Goal: Book appointment/travel/reservation

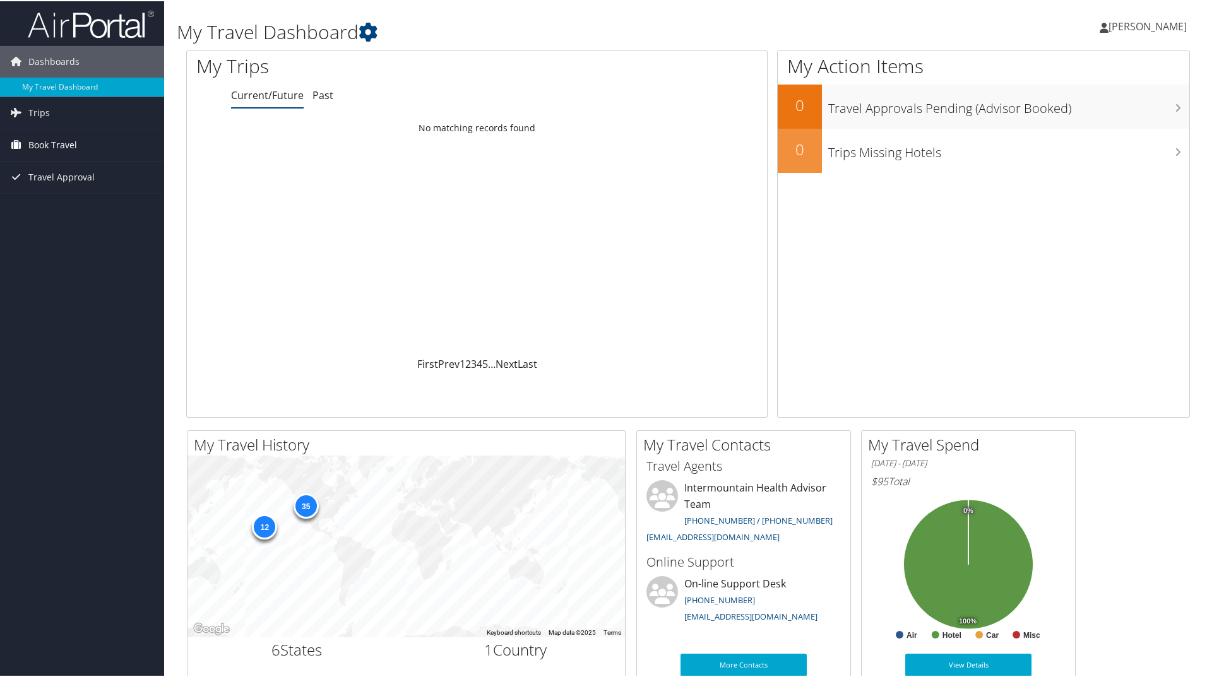
click at [55, 143] on span "Book Travel" at bounding box center [52, 144] width 49 height 32
click at [61, 210] on link "Book/Manage Online Trips" at bounding box center [82, 207] width 164 height 19
click at [71, 205] on link "Book/Manage Online Trips" at bounding box center [82, 207] width 164 height 19
